Goal: Find specific page/section: Find specific page/section

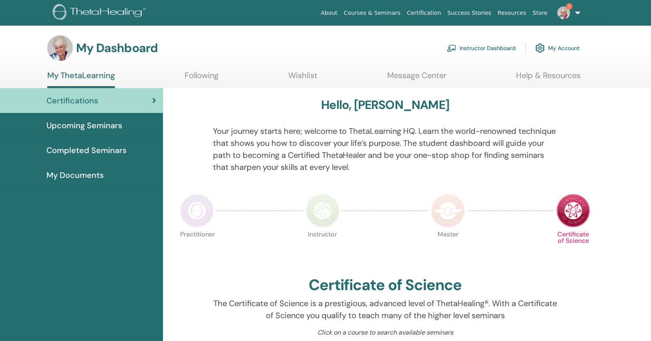
click at [502, 45] on link "Instructor Dashboard" at bounding box center [481, 48] width 69 height 18
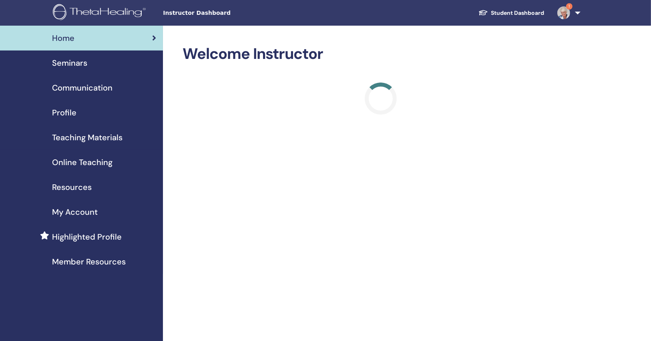
click at [85, 60] on span "Seminars" at bounding box center [69, 63] width 35 height 12
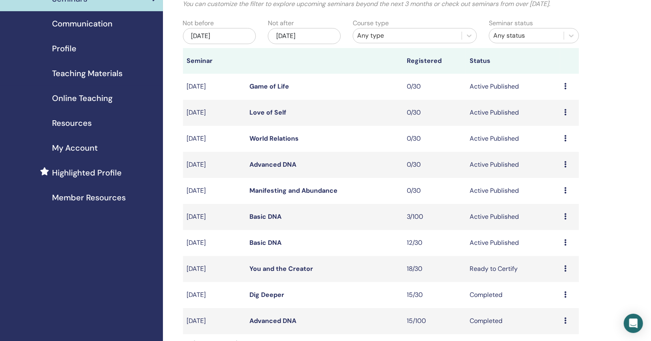
scroll to position [128, 0]
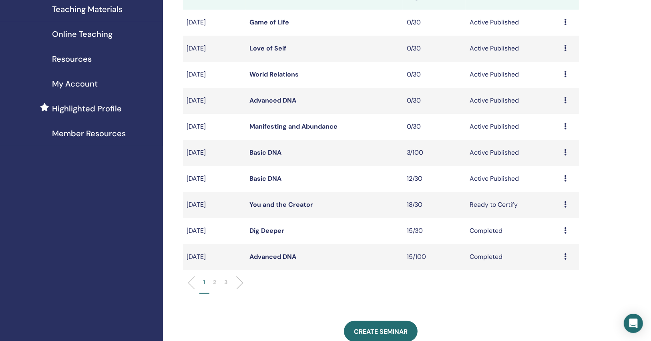
click at [273, 176] on link "Basic DNA" at bounding box center [266, 178] width 32 height 8
